Goal: Transaction & Acquisition: Subscribe to service/newsletter

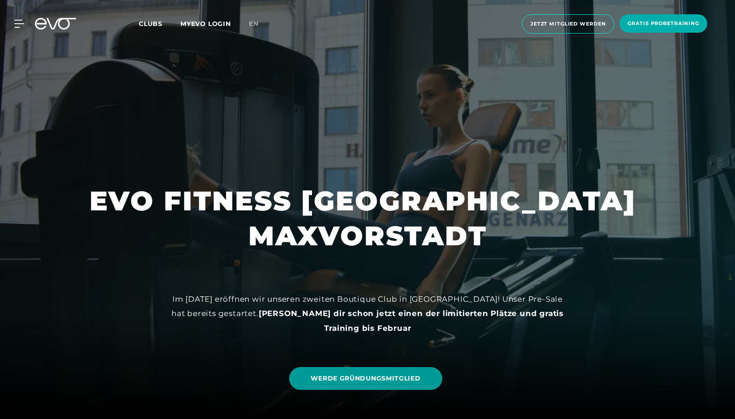
click at [375, 377] on span "WERDE GRÜNDUNGSMITGLIED" at bounding box center [366, 378] width 110 height 9
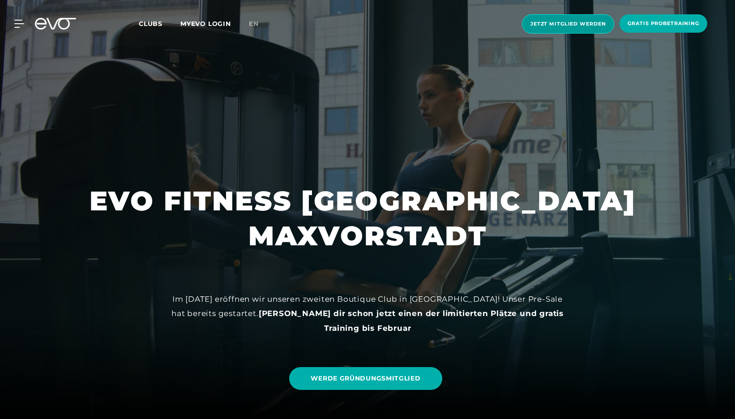
click at [538, 24] on span "Jetzt Mitglied werden" at bounding box center [568, 24] width 75 height 8
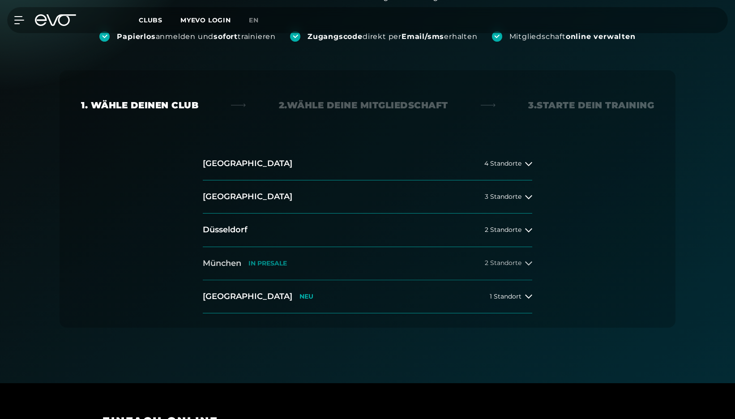
scroll to position [131, 0]
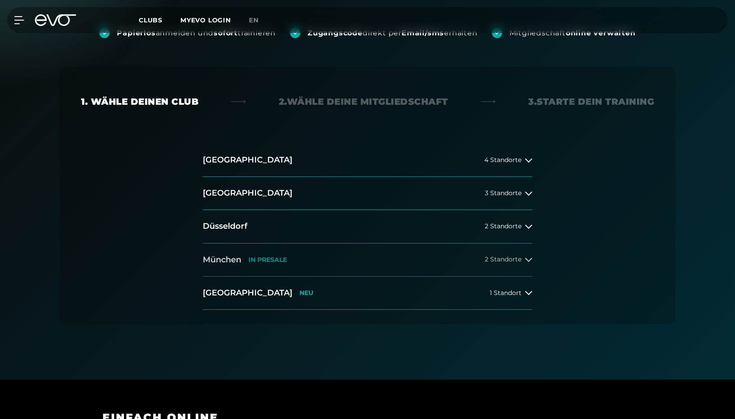
click at [264, 256] on p "IN PRESALE" at bounding box center [267, 260] width 39 height 8
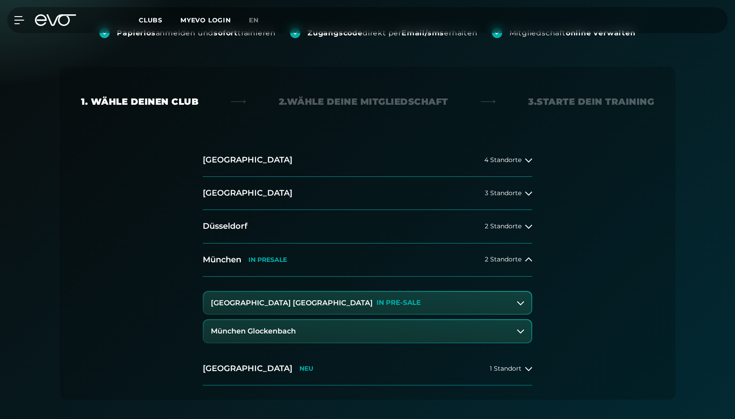
click at [288, 302] on h3 "[GEOGRAPHIC_DATA] [GEOGRAPHIC_DATA]" at bounding box center [292, 303] width 162 height 8
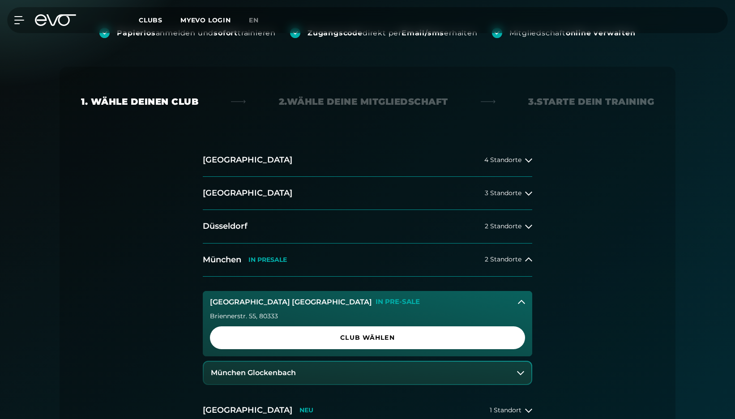
click at [522, 301] on icon at bounding box center [521, 302] width 7 height 7
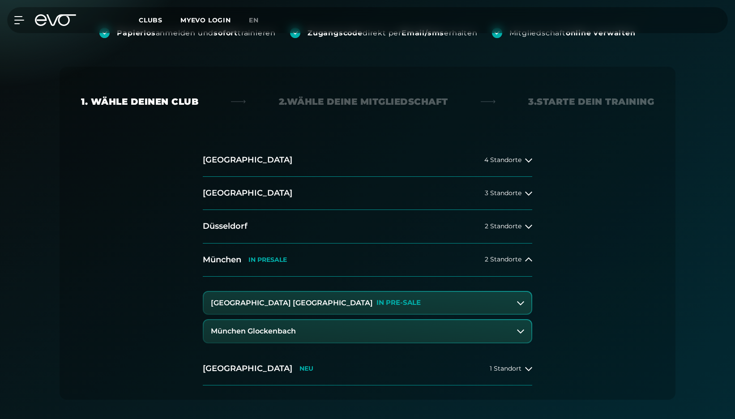
click at [266, 330] on h3 "München Glockenbach" at bounding box center [253, 331] width 85 height 8
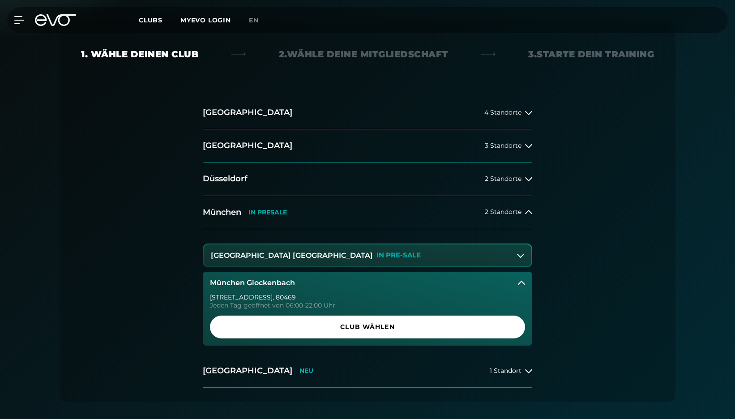
scroll to position [205, 0]
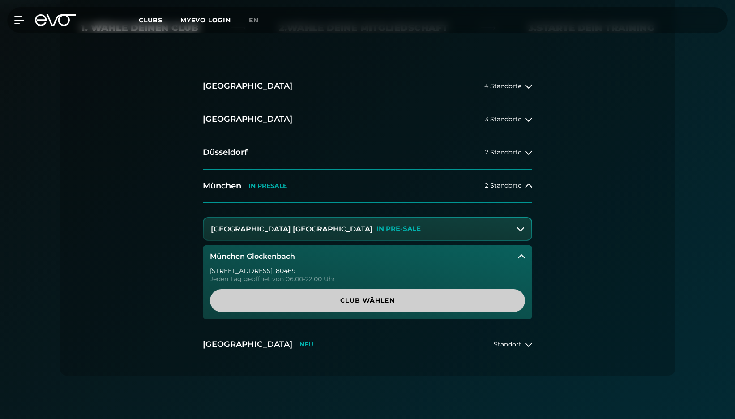
click at [358, 297] on span "Club wählen" at bounding box center [367, 300] width 272 height 9
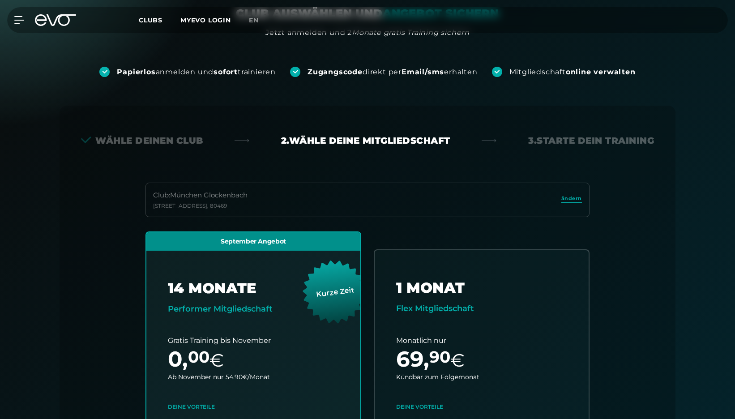
scroll to position [92, 0]
click at [153, 17] on span "Clubs" at bounding box center [151, 20] width 24 height 8
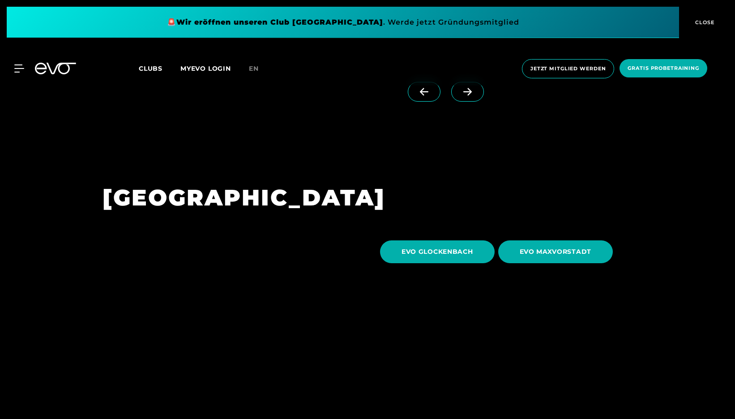
scroll to position [2681, 0]
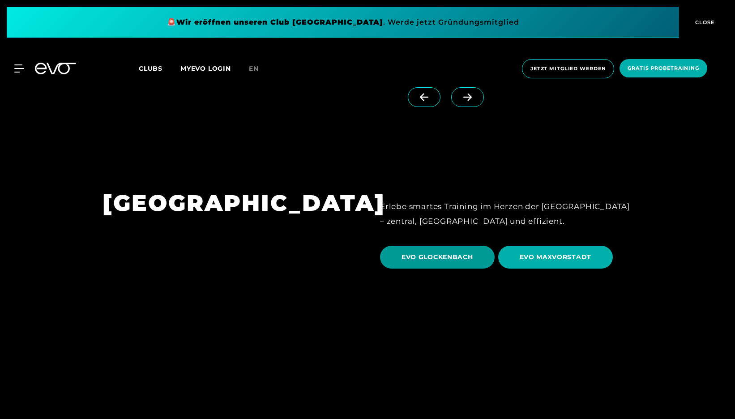
click at [434, 253] on span "EVO GLOCKENBACH" at bounding box center [438, 257] width 72 height 9
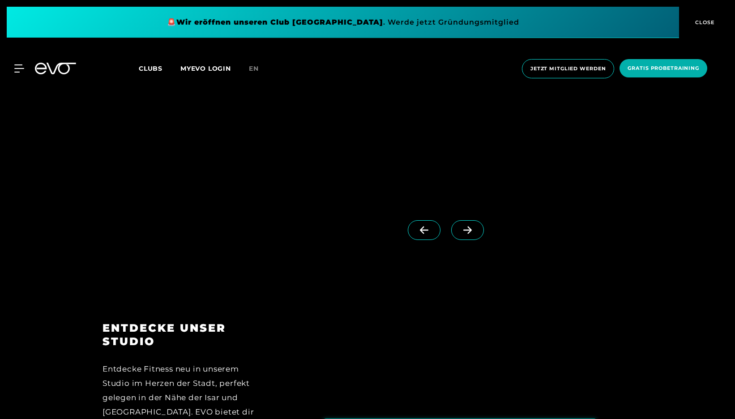
scroll to position [1092, 0]
click at [467, 229] on icon at bounding box center [467, 230] width 9 height 8
drag, startPoint x: 427, startPoint y: 230, endPoint x: 381, endPoint y: 210, distance: 49.5
click at [426, 228] on icon at bounding box center [424, 230] width 16 height 8
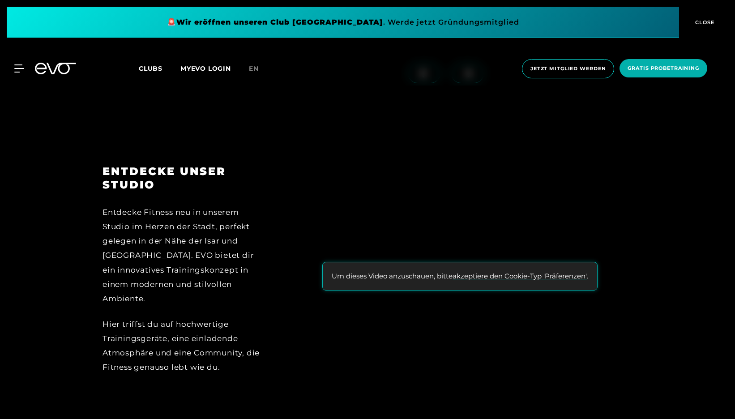
scroll to position [1249, 0]
click at [489, 270] on button "akzeptiere den Cookie-Typ 'Präferenzen'" at bounding box center [520, 275] width 134 height 10
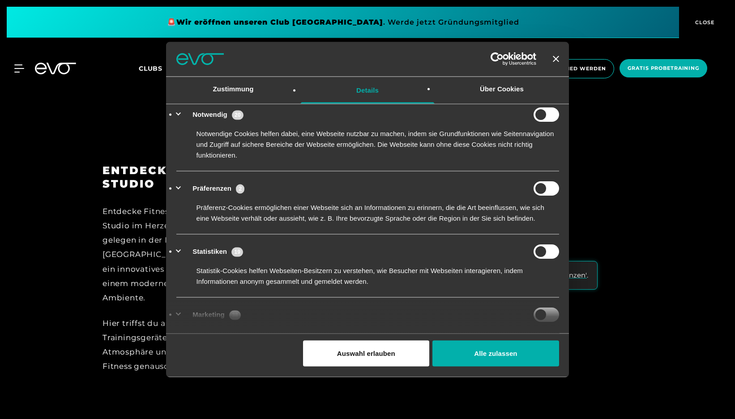
scroll to position [8, 0]
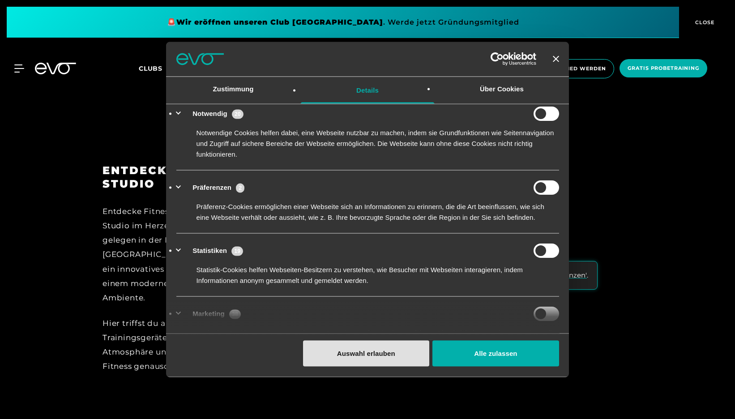
click at [374, 353] on button "Auswahl erlauben" at bounding box center [366, 354] width 126 height 26
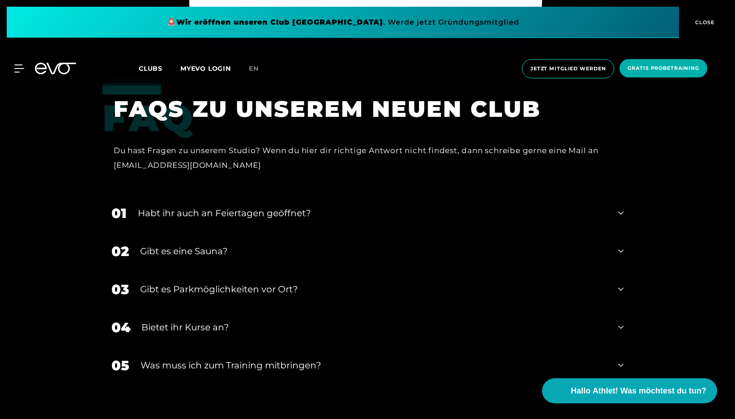
scroll to position [2609, 0]
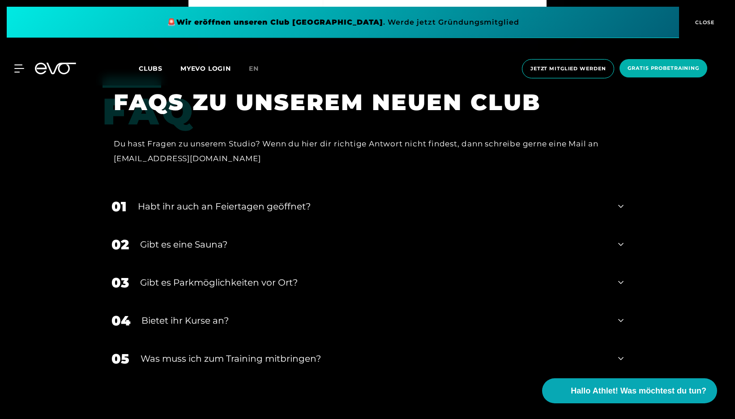
click at [619, 243] on icon at bounding box center [620, 244] width 5 height 3
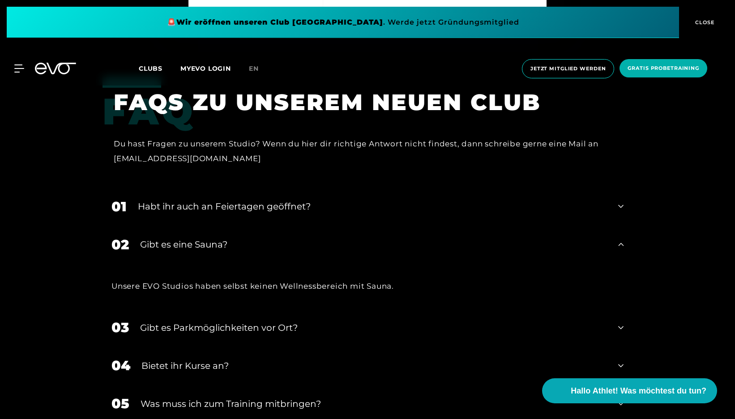
scroll to position [2611, 0]
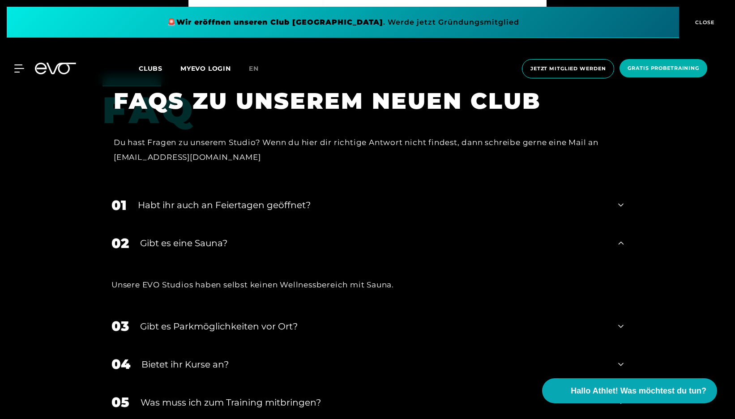
click at [619, 238] on icon at bounding box center [620, 243] width 5 height 11
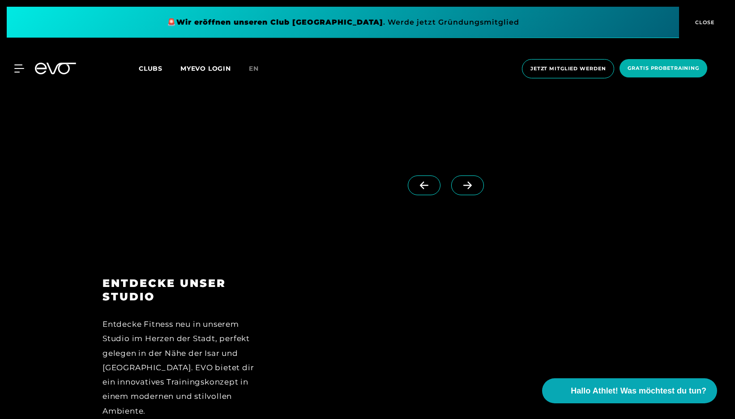
scroll to position [1062, 0]
click at [475, 186] on icon at bounding box center [468, 186] width 16 height 8
click at [424, 183] on icon at bounding box center [424, 186] width 16 height 8
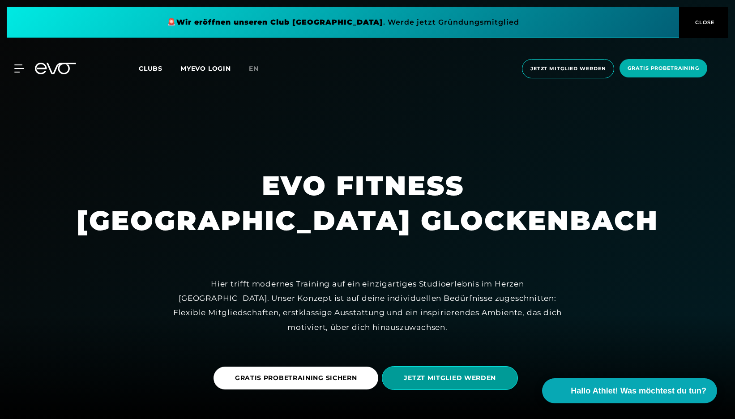
scroll to position [0, 0]
